Goal: Find specific page/section: Find specific page/section

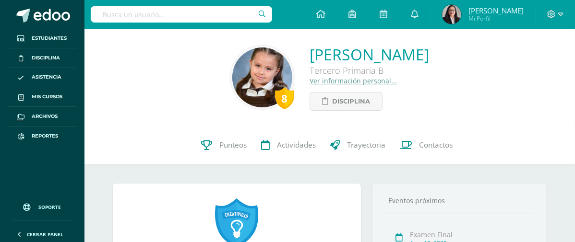
click at [176, 16] on input "text" at bounding box center [181, 14] width 181 height 16
type input "Isabella Reyes"
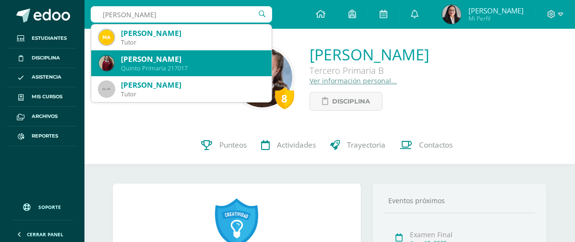
click at [170, 57] on div "Adriana Isabella Reyes Herrera" at bounding box center [192, 59] width 143 height 10
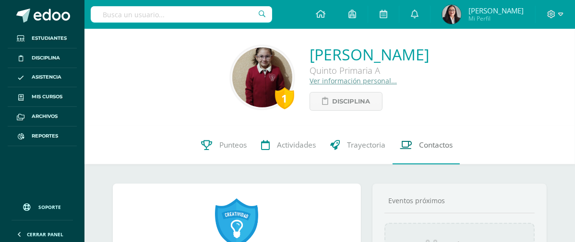
click at [435, 145] on span "Contactos" at bounding box center [436, 145] width 34 height 10
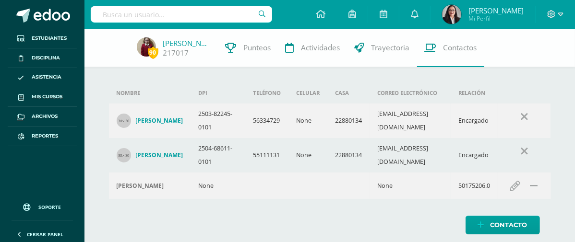
click at [138, 16] on input "text" at bounding box center [181, 14] width 181 height 16
type input "[PERSON_NAME]"
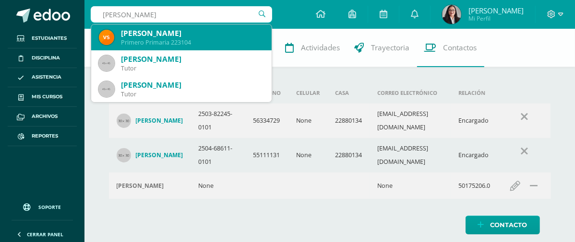
click at [146, 38] on div "Primero Primaria 223104" at bounding box center [192, 42] width 143 height 8
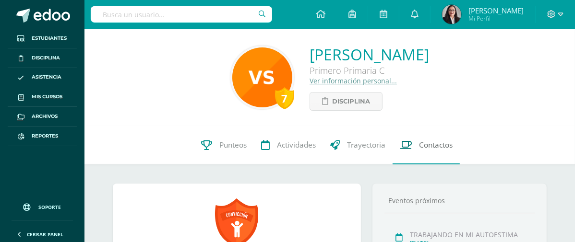
click at [433, 147] on span "Contactos" at bounding box center [436, 145] width 34 height 10
